Goal: Transaction & Acquisition: Purchase product/service

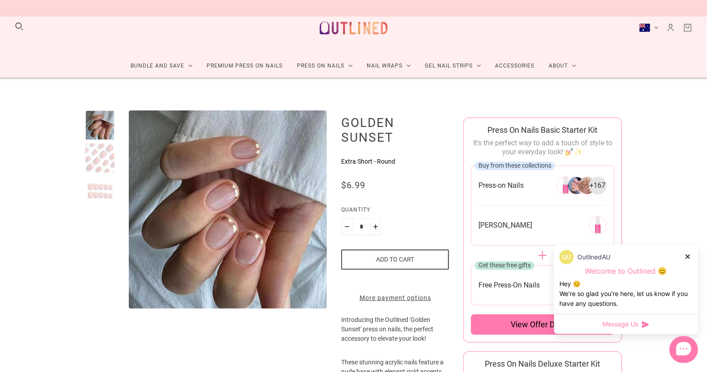
click at [689, 256] on icon at bounding box center [687, 256] width 4 height 4
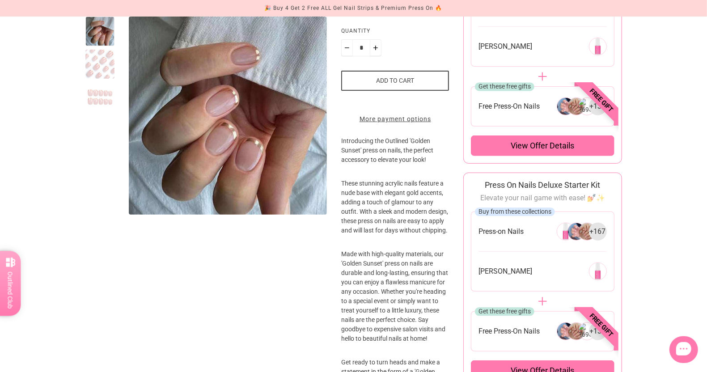
scroll to position [74, 0]
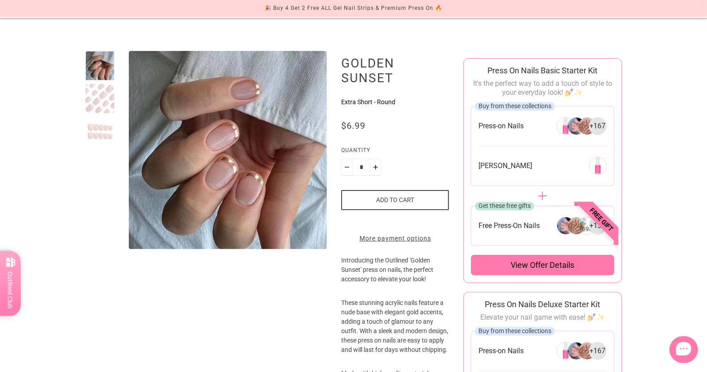
click at [396, 196] on button "Add to cart" at bounding box center [395, 200] width 108 height 20
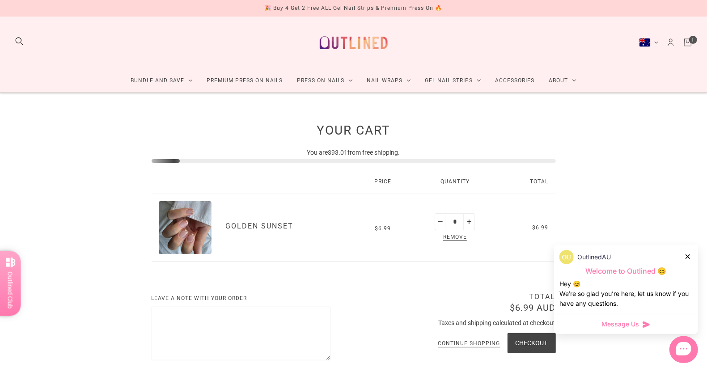
click at [687, 258] on icon at bounding box center [687, 256] width 4 height 4
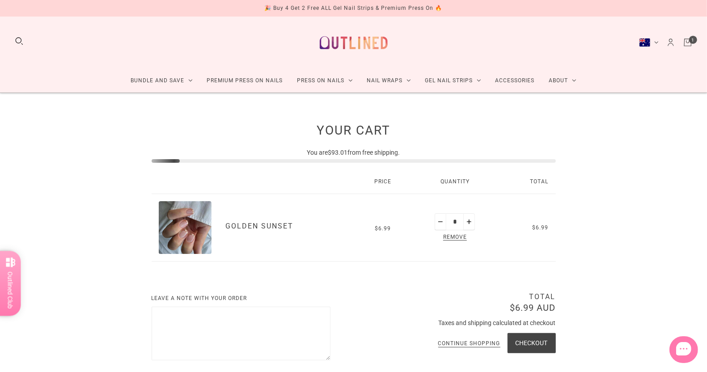
click at [591, 197] on div "Your Cart You are $93.01 from free shipping. Price Quantity Total Golden Sunset…" at bounding box center [353, 265] width 707 height 345
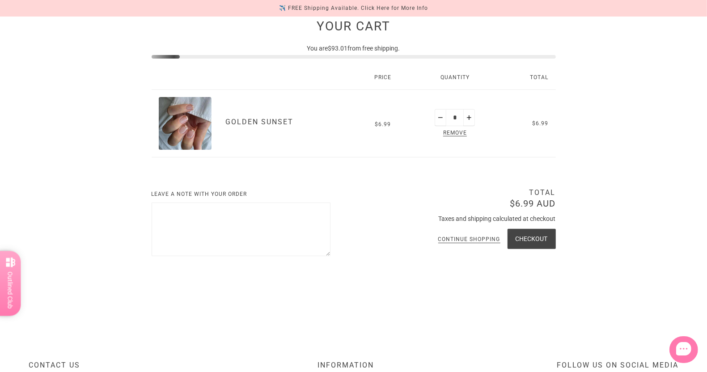
scroll to position [119, 0]
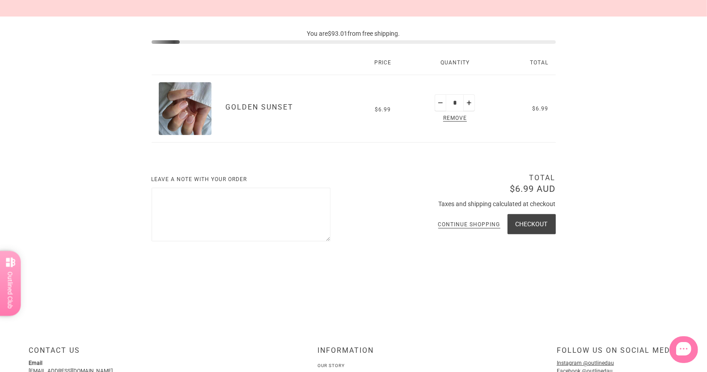
click at [525, 221] on button "Checkout" at bounding box center [531, 224] width 48 height 20
